Goal: Find specific page/section: Find specific page/section

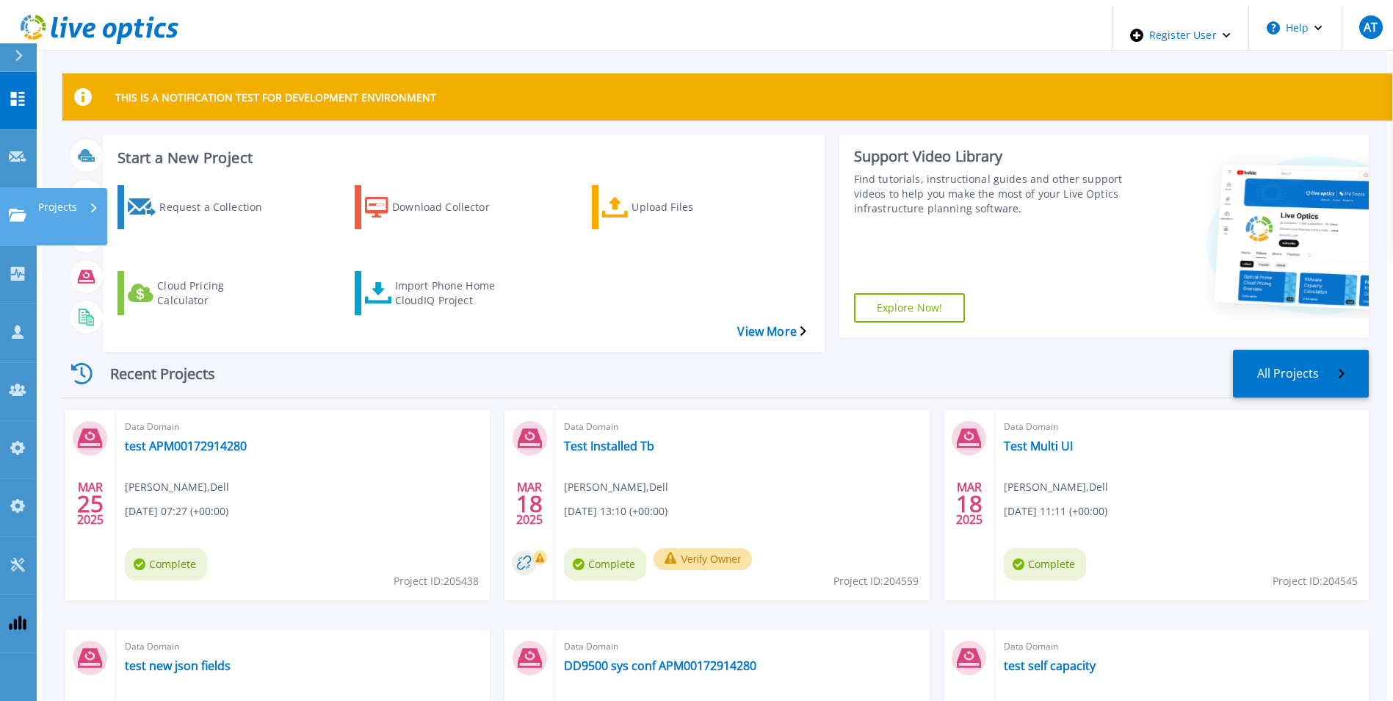
click at [26, 209] on icon at bounding box center [18, 215] width 18 height 12
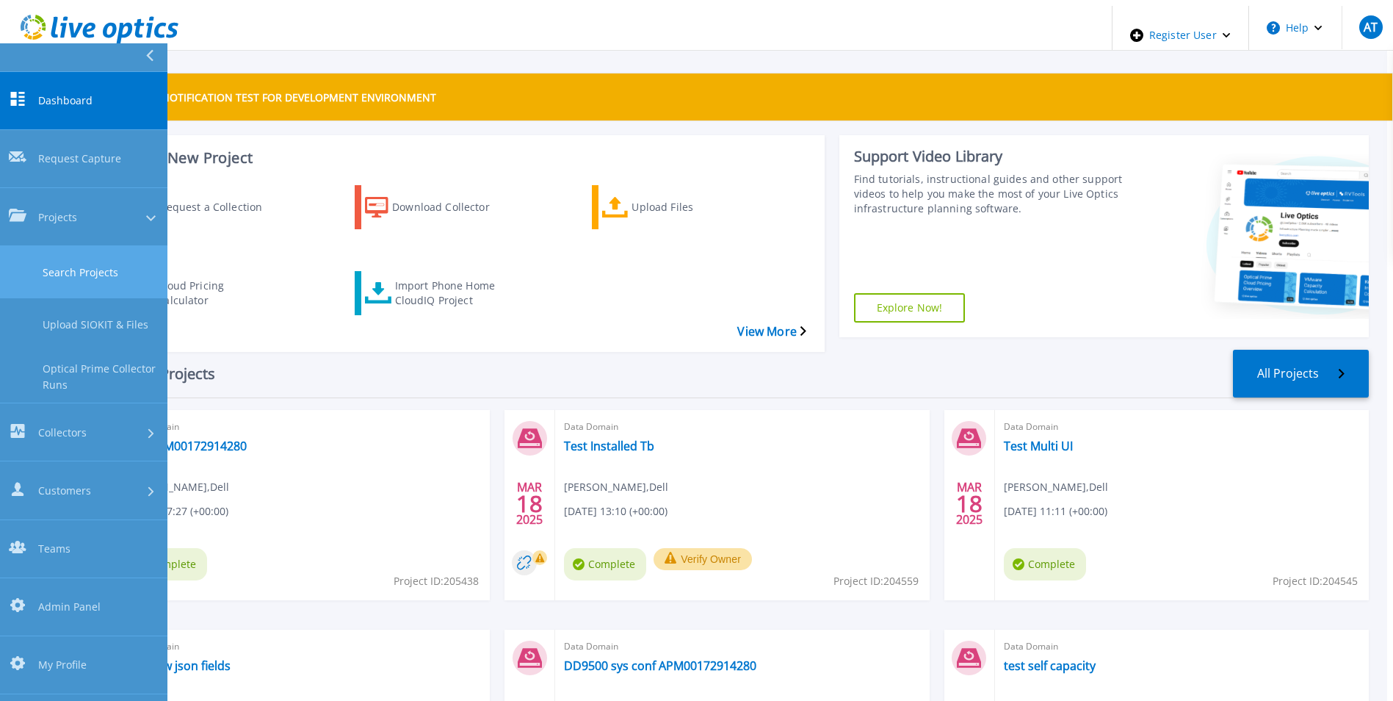
click at [91, 246] on link "Search Projects" at bounding box center [83, 272] width 167 height 52
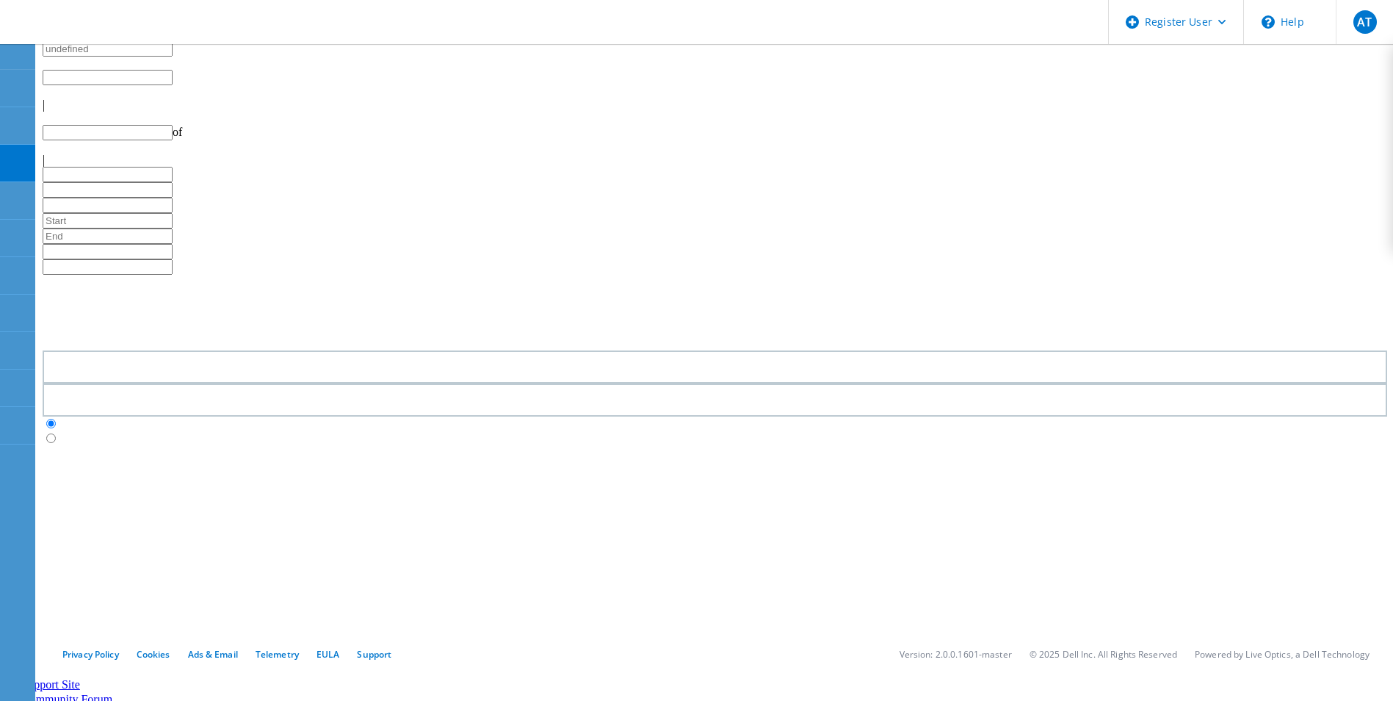
type input "1"
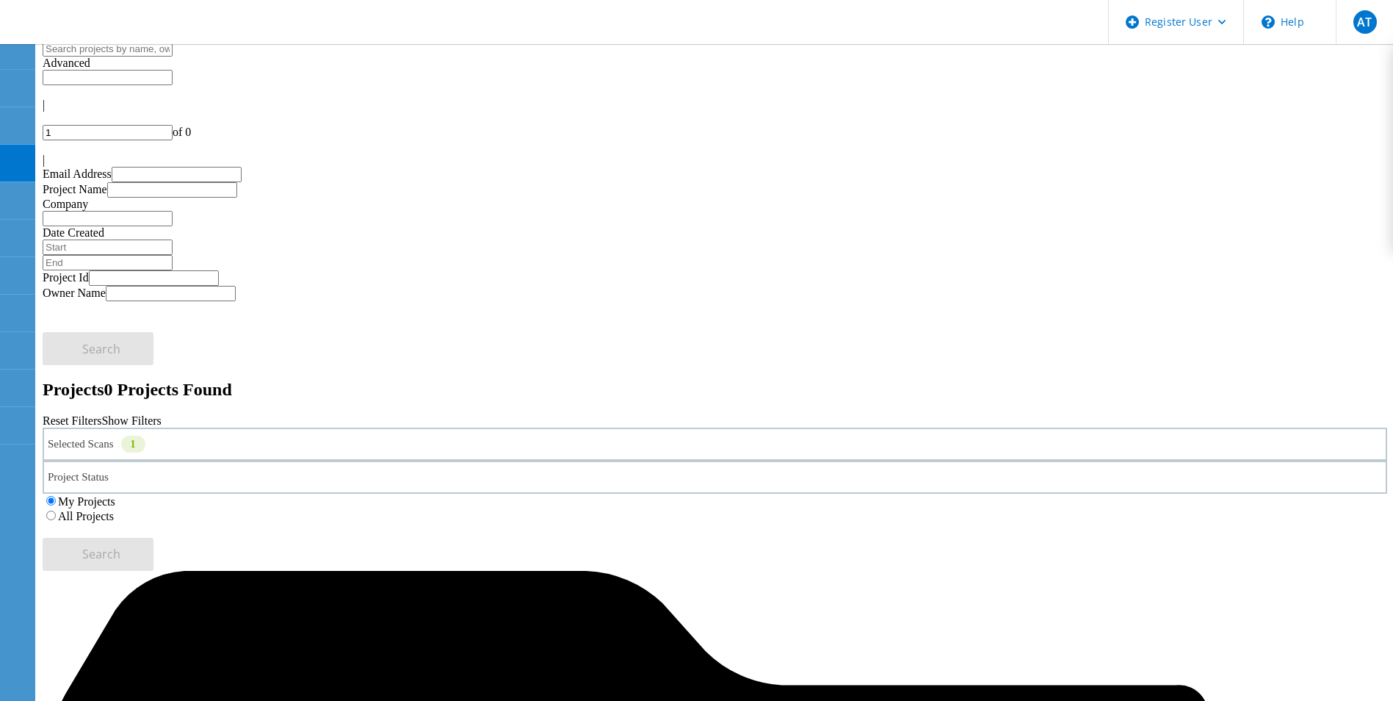
click at [114, 510] on label "All Projects" at bounding box center [86, 516] width 56 height 12
click at [56, 510] on input "All Projects" at bounding box center [51, 515] width 10 height 10
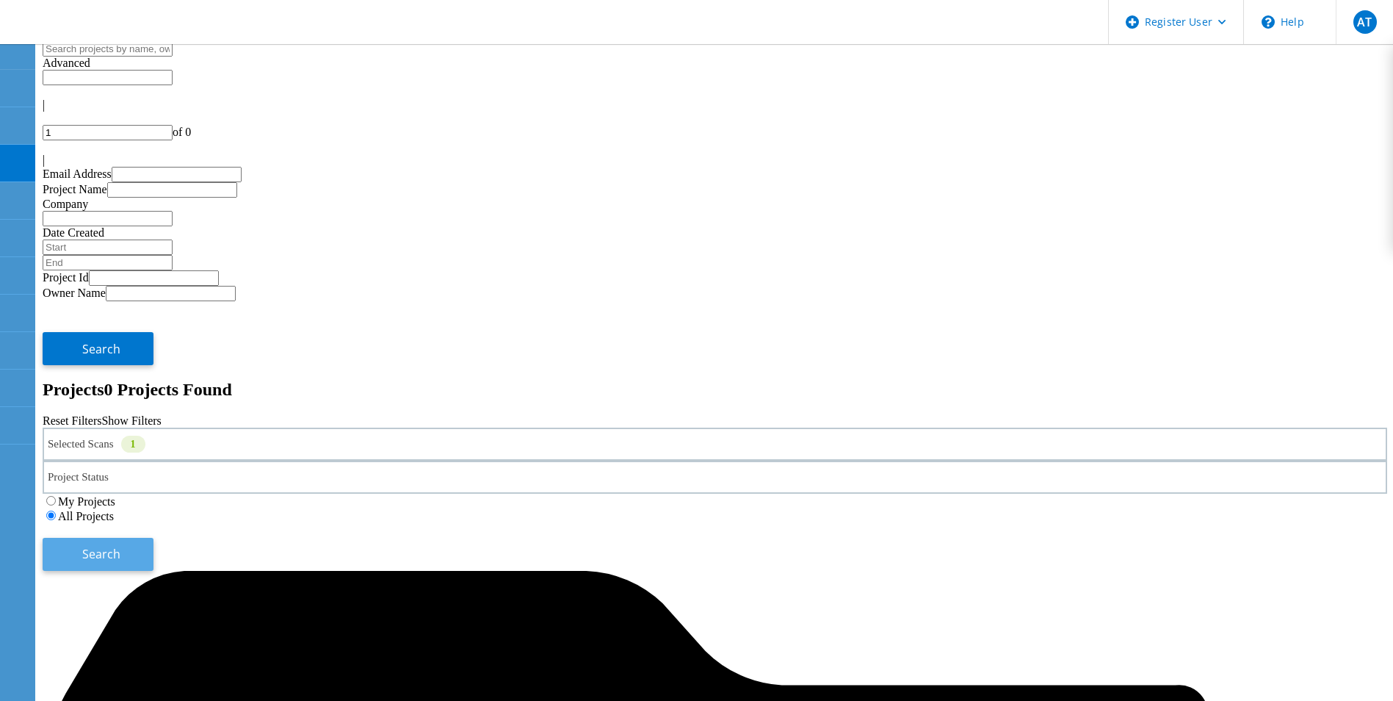
click at [154, 538] on button "Search" at bounding box center [98, 554] width 111 height 33
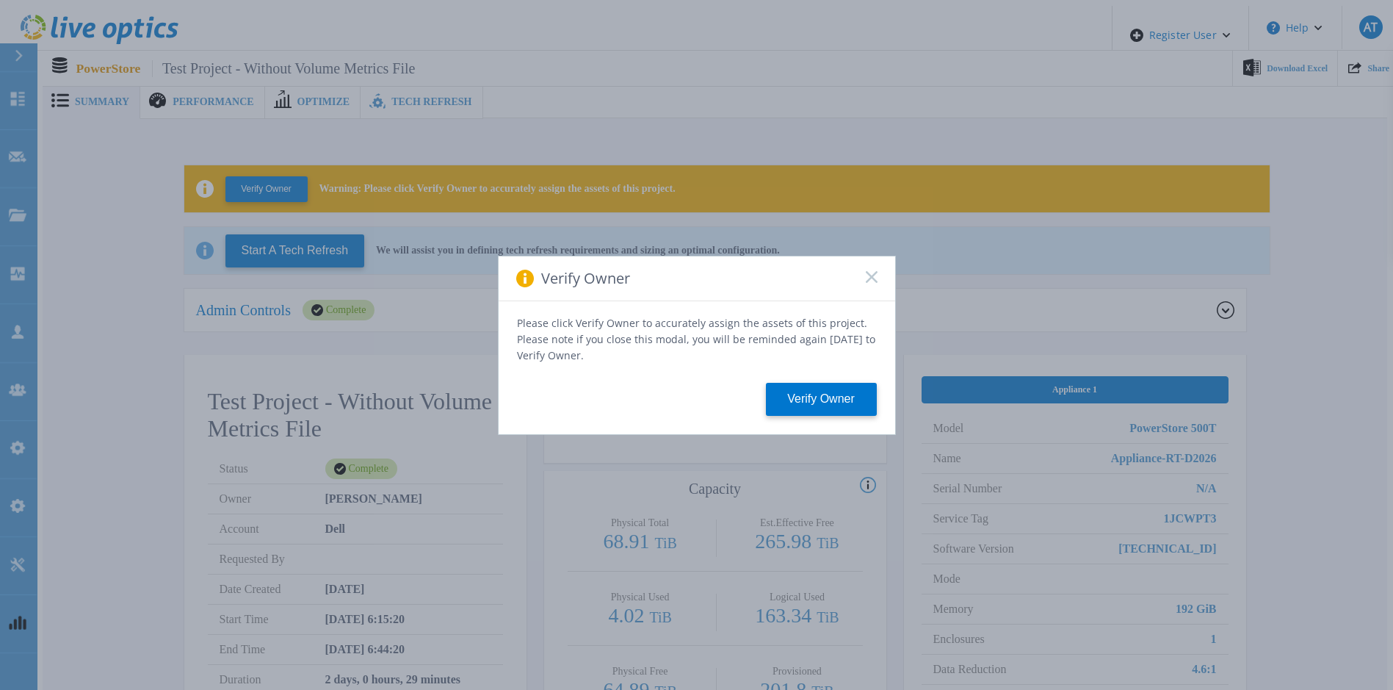
click at [869, 283] on rect at bounding box center [871, 276] width 12 height 12
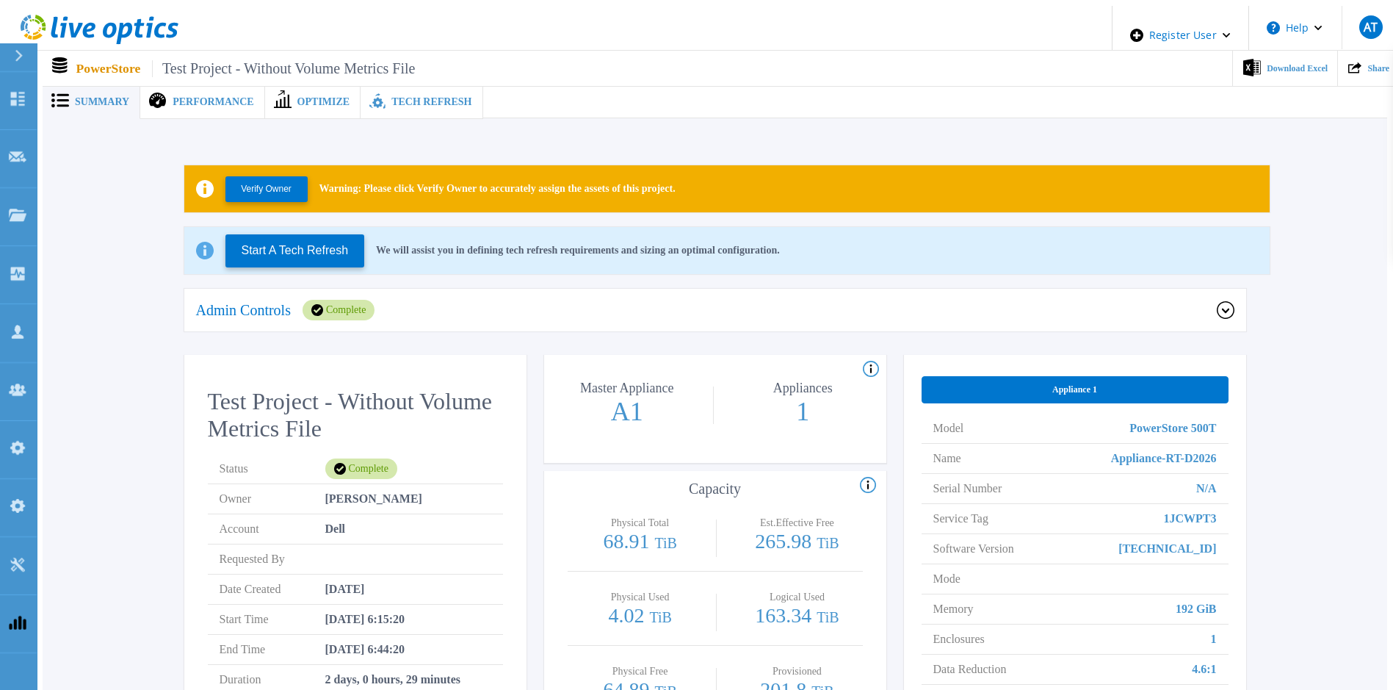
click at [397, 97] on span "Tech Refresh" at bounding box center [431, 102] width 80 height 10
